Goal: Use online tool/utility: Utilize a website feature to perform a specific function

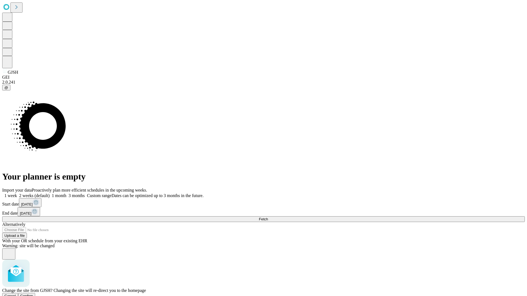
click at [33, 294] on span "Confirm" at bounding box center [26, 296] width 13 height 4
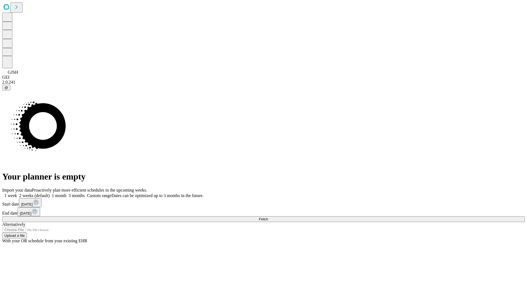
click at [50, 194] on label "2 weeks (default)" at bounding box center [33, 196] width 33 height 5
click at [268, 217] on span "Fetch" at bounding box center [263, 219] width 9 height 4
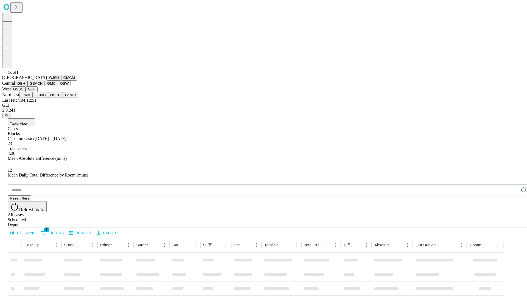
click at [61, 81] on button "GMCM" at bounding box center [69, 78] width 16 height 6
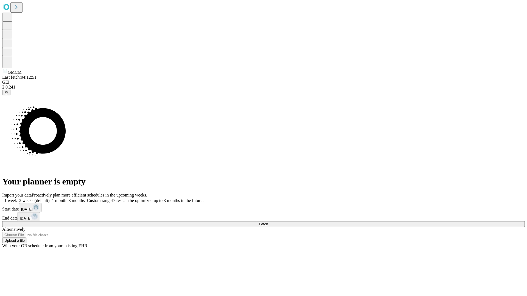
click at [50, 198] on label "2 weeks (default)" at bounding box center [33, 200] width 33 height 5
click at [268, 222] on span "Fetch" at bounding box center [263, 224] width 9 height 4
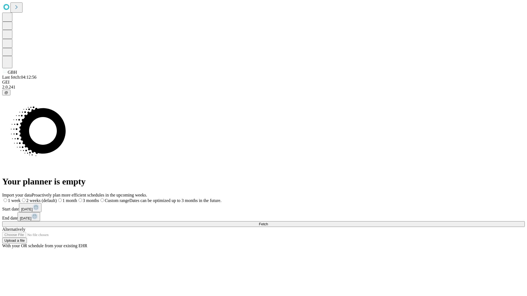
click at [57, 198] on label "2 weeks (default)" at bounding box center [39, 200] width 36 height 5
click at [268, 222] on span "Fetch" at bounding box center [263, 224] width 9 height 4
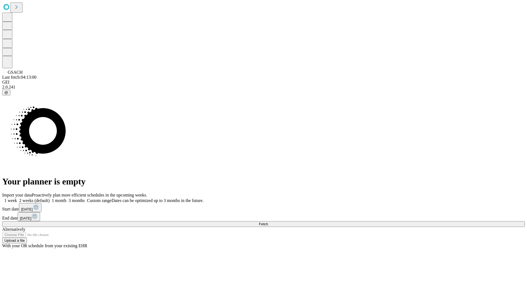
click at [50, 198] on label "2 weeks (default)" at bounding box center [33, 200] width 33 height 5
click at [268, 222] on span "Fetch" at bounding box center [263, 224] width 9 height 4
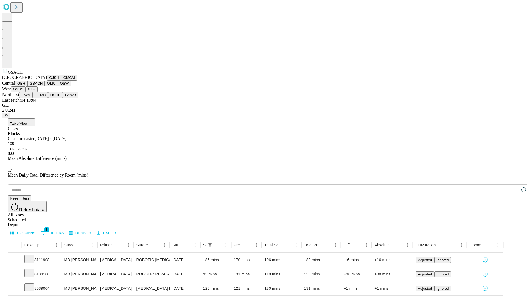
click at [45, 86] on button "GMC" at bounding box center [51, 84] width 13 height 6
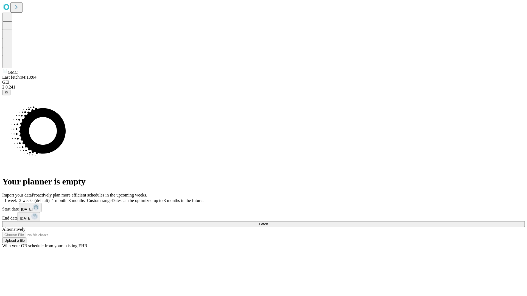
click at [50, 198] on label "2 weeks (default)" at bounding box center [33, 200] width 33 height 5
click at [268, 222] on span "Fetch" at bounding box center [263, 224] width 9 height 4
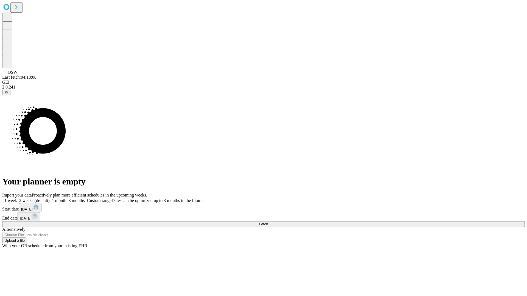
click at [50, 198] on label "2 weeks (default)" at bounding box center [33, 200] width 33 height 5
click at [268, 222] on span "Fetch" at bounding box center [263, 224] width 9 height 4
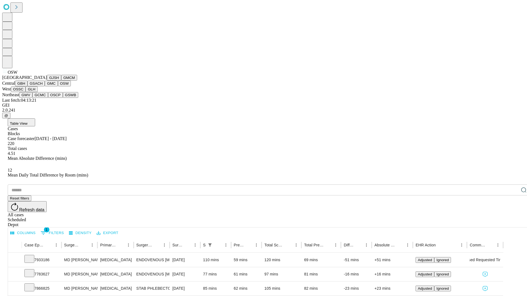
click at [26, 92] on button "OSSC" at bounding box center [18, 89] width 15 height 6
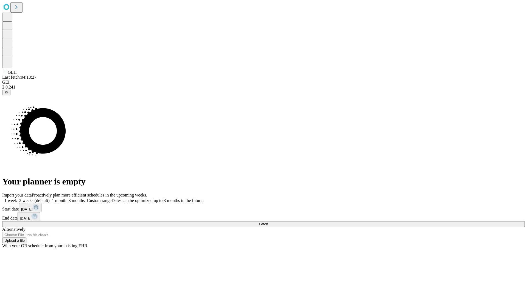
click at [50, 198] on label "2 weeks (default)" at bounding box center [33, 200] width 33 height 5
click at [268, 222] on span "Fetch" at bounding box center [263, 224] width 9 height 4
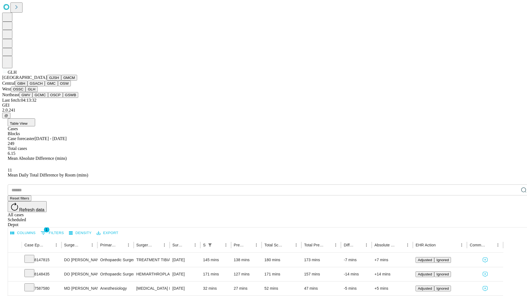
click at [32, 98] on button "GWV" at bounding box center [25, 95] width 13 height 6
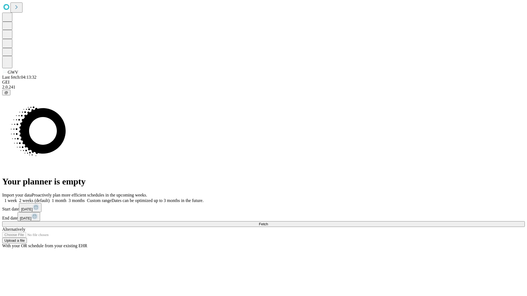
click at [50, 198] on label "2 weeks (default)" at bounding box center [33, 200] width 33 height 5
click at [268, 222] on span "Fetch" at bounding box center [263, 224] width 9 height 4
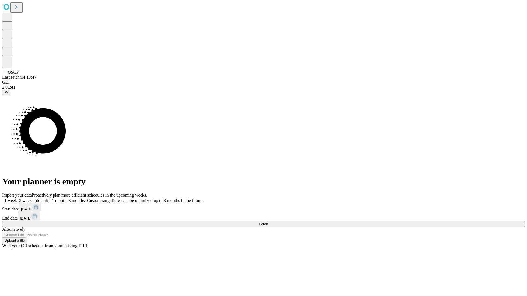
click at [50, 198] on label "2 weeks (default)" at bounding box center [33, 200] width 33 height 5
click at [268, 222] on span "Fetch" at bounding box center [263, 224] width 9 height 4
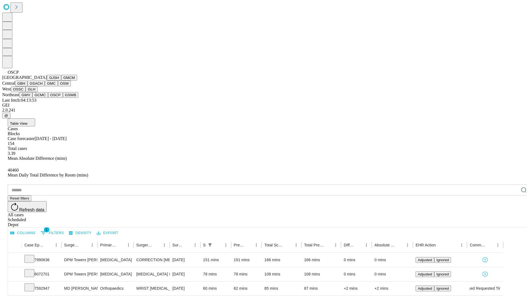
click at [63, 98] on button "GSWB" at bounding box center [71, 95] width 16 height 6
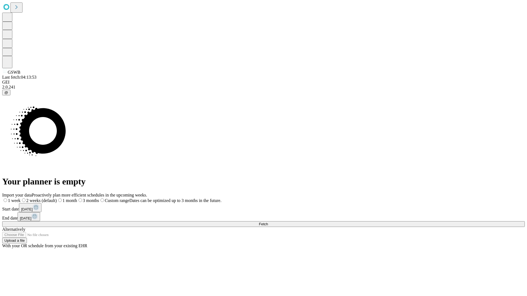
click at [57, 198] on label "2 weeks (default)" at bounding box center [39, 200] width 36 height 5
click at [268, 222] on span "Fetch" at bounding box center [263, 224] width 9 height 4
